Goal: Check status: Check status

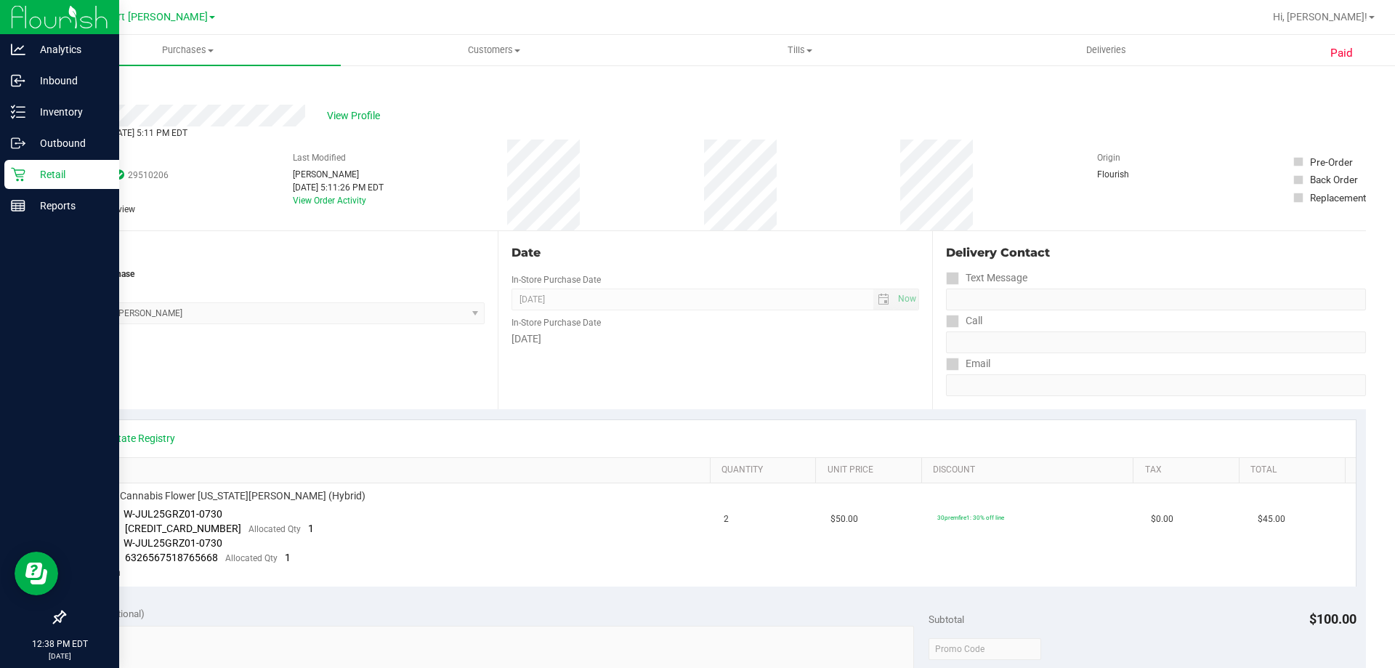
click at [42, 180] on p "Retail" at bounding box center [68, 174] width 87 height 17
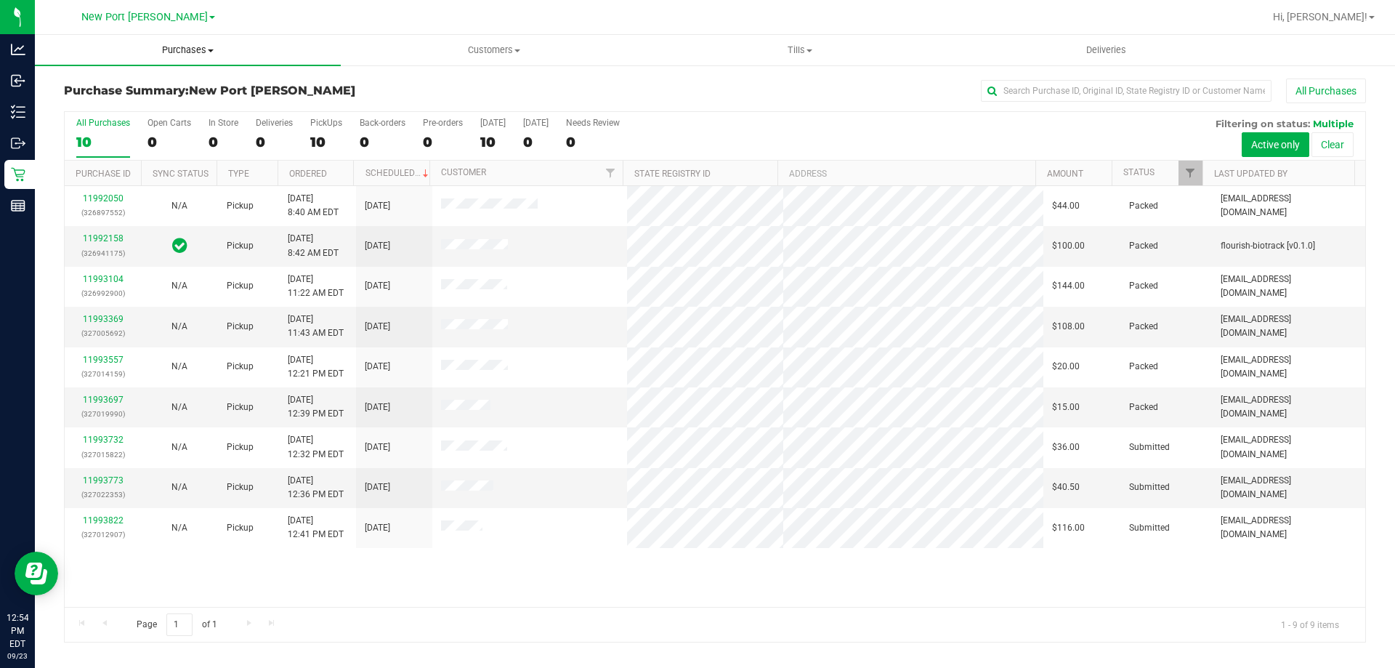
click at [207, 50] on span "Purchases" at bounding box center [188, 50] width 306 height 13
click at [89, 108] on span "Fulfillment" at bounding box center [80, 105] width 90 height 12
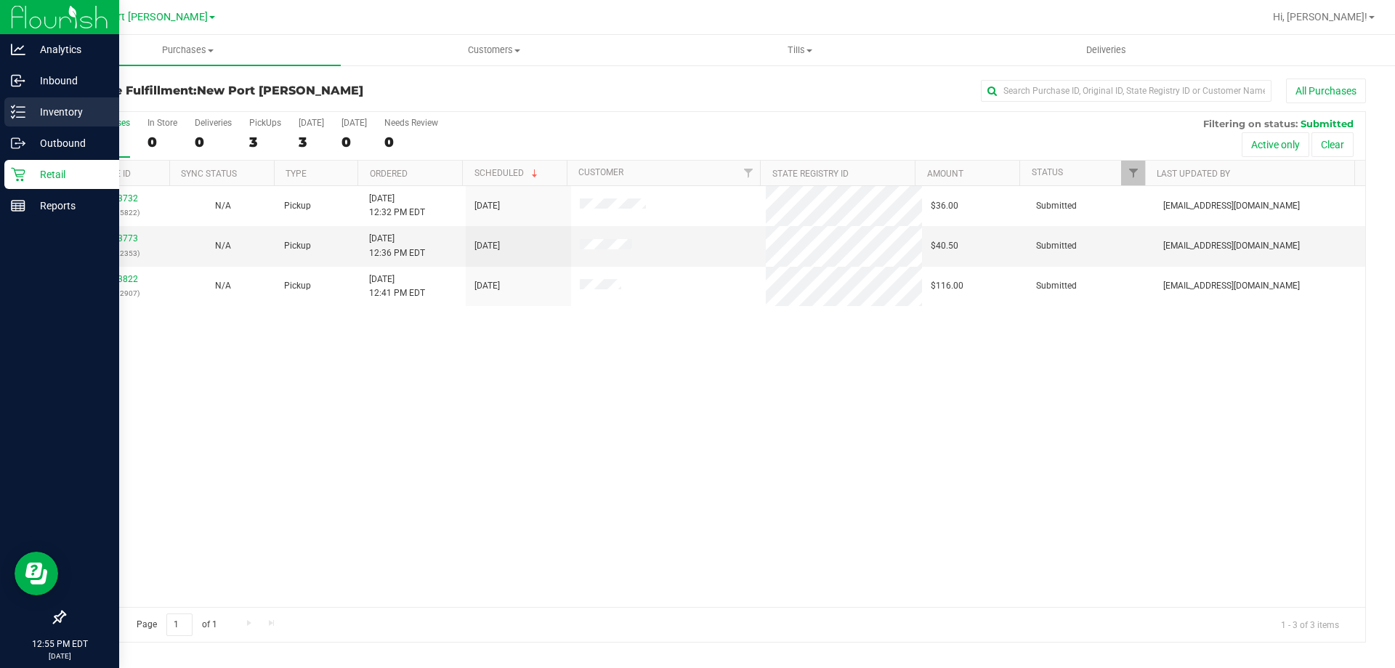
click at [78, 109] on p "Inventory" at bounding box center [68, 111] width 87 height 17
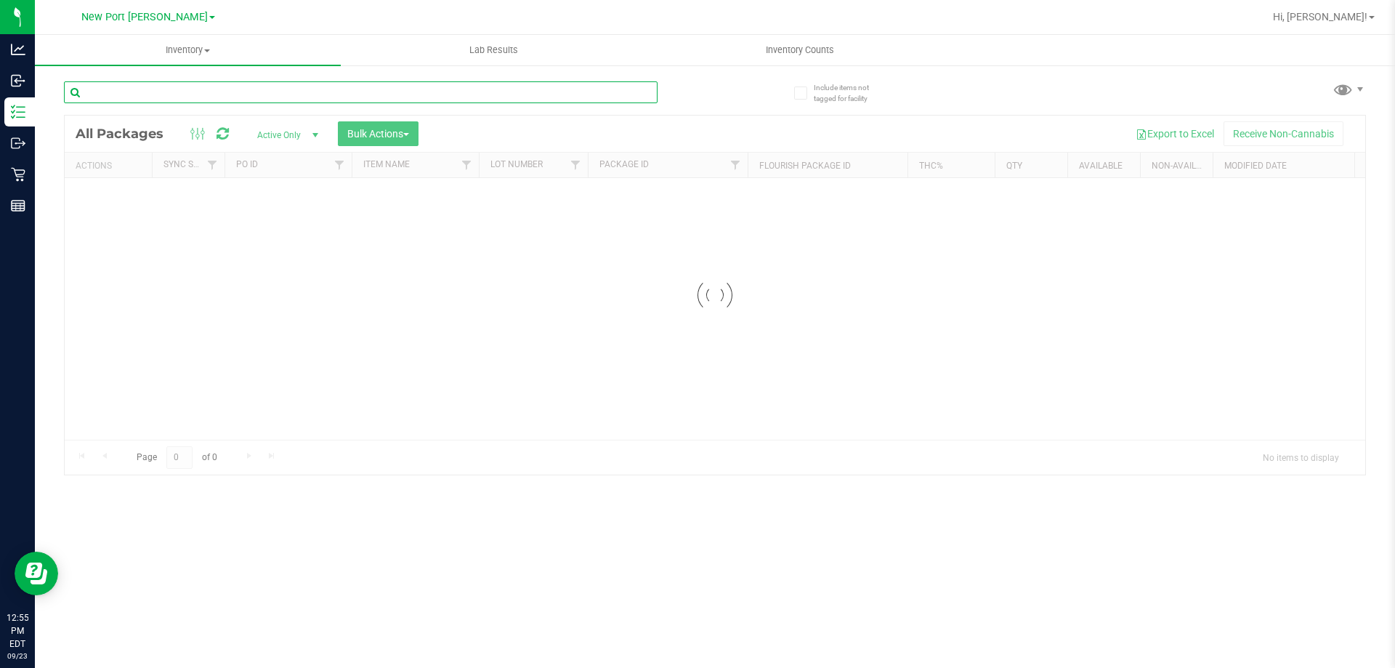
click at [279, 93] on input "text" at bounding box center [361, 92] width 594 height 22
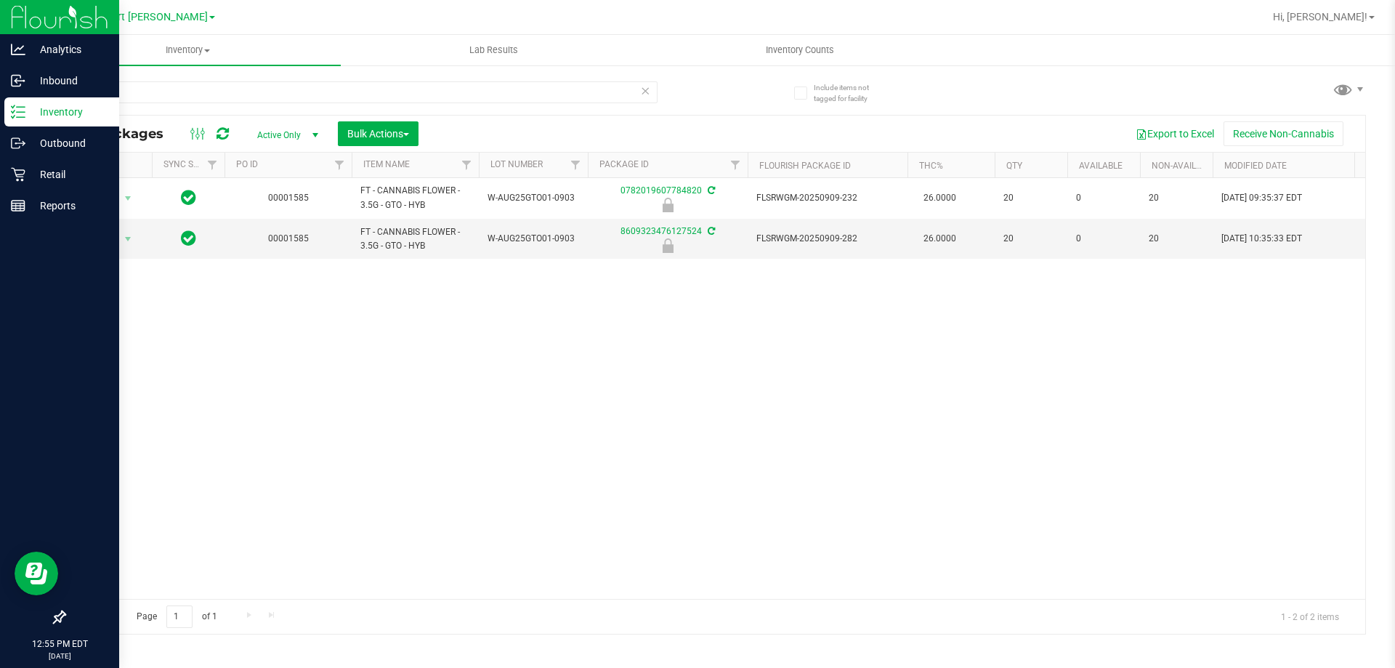
click at [67, 112] on p "Inventory" at bounding box center [68, 111] width 87 height 17
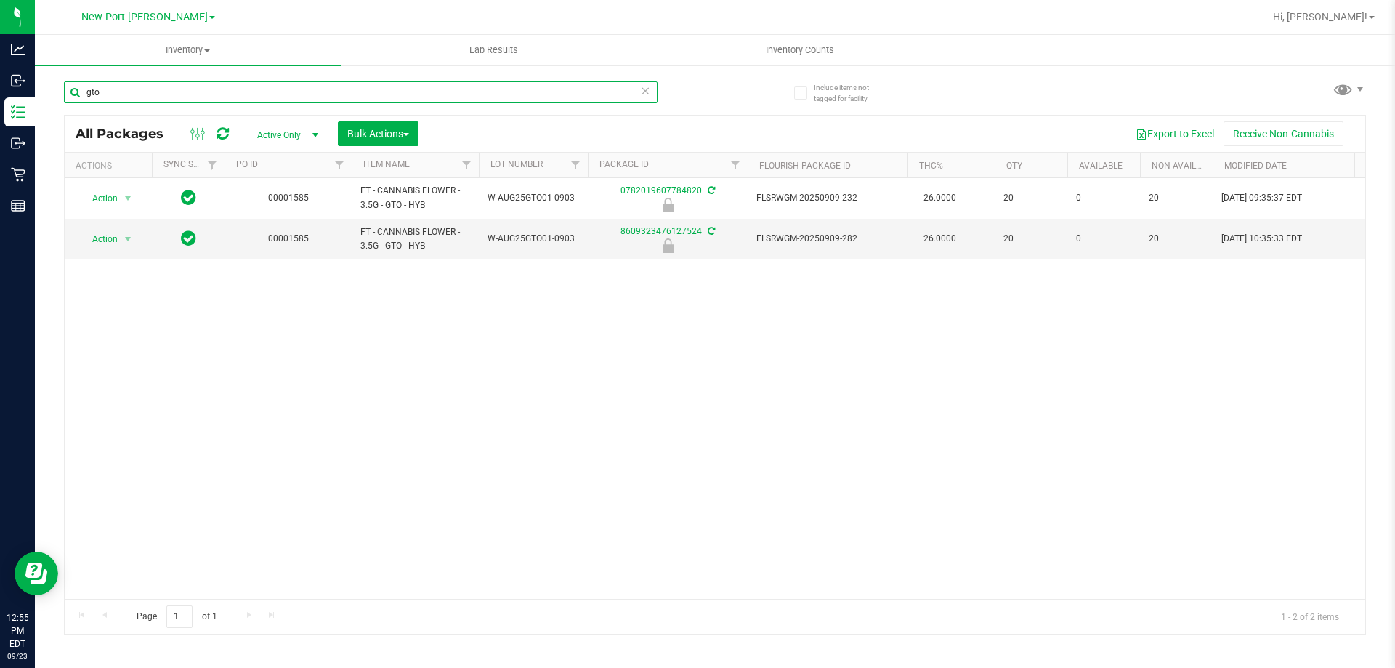
drag, startPoint x: 308, startPoint y: 89, endPoint x: 690, endPoint y: 150, distance: 386.3
click at [0, 30] on div "Analytics Inbound Inventory Outbound Retail Reports 12:55 PM EDT [DATE] 09/23 […" at bounding box center [697, 334] width 1395 height 668
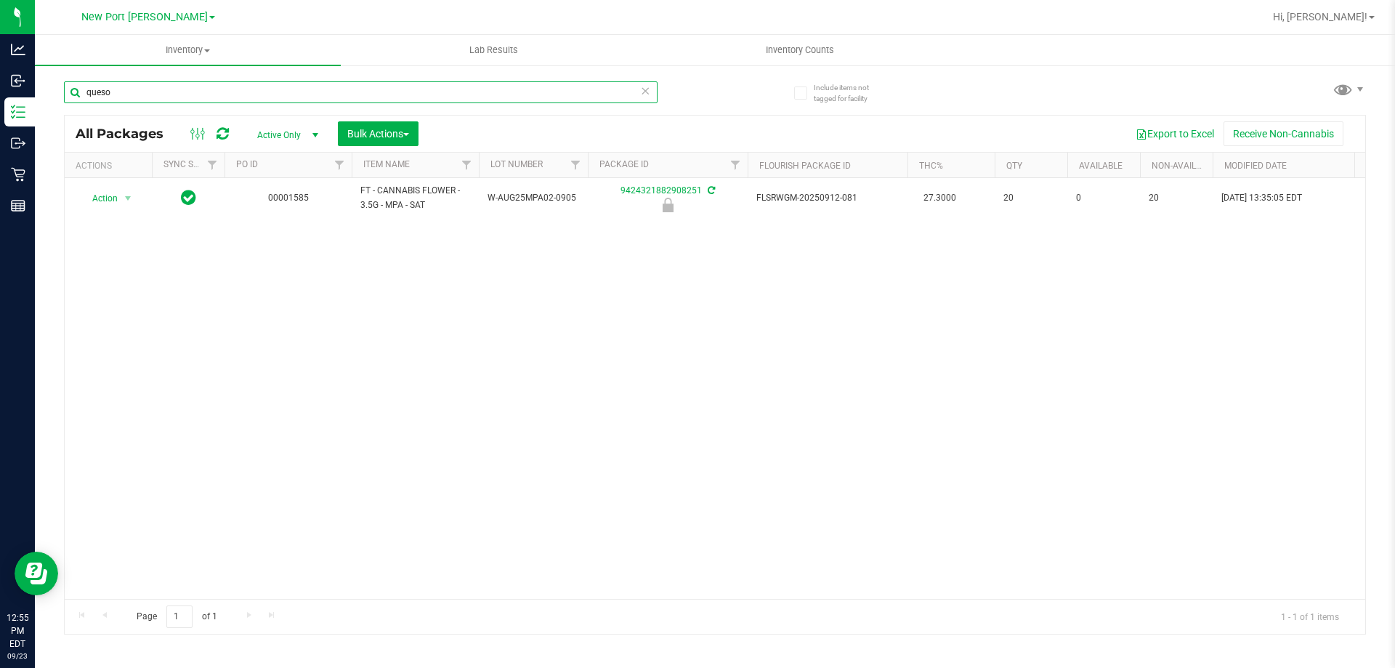
type input "queso"
click at [644, 96] on icon at bounding box center [645, 89] width 10 height 17
